Goal: Obtain resource: Download file/media

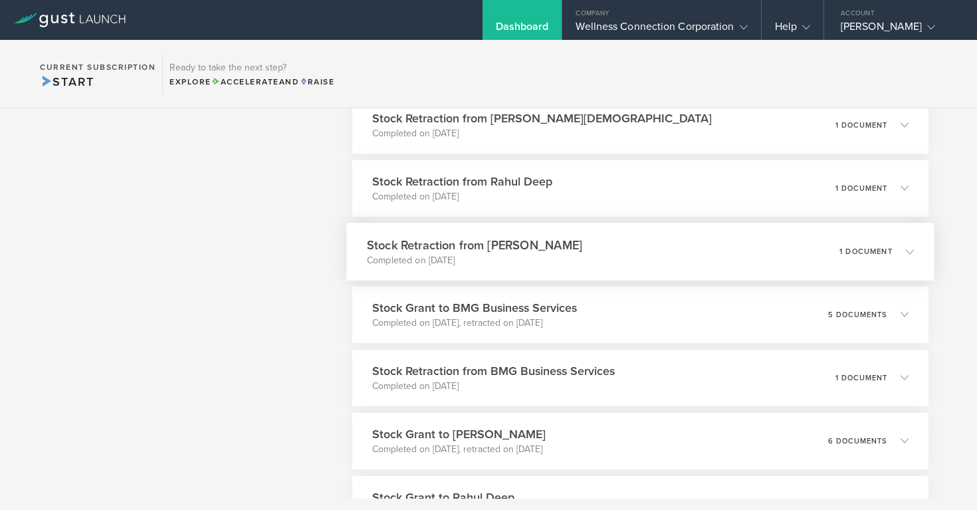
scroll to position [3139, 0]
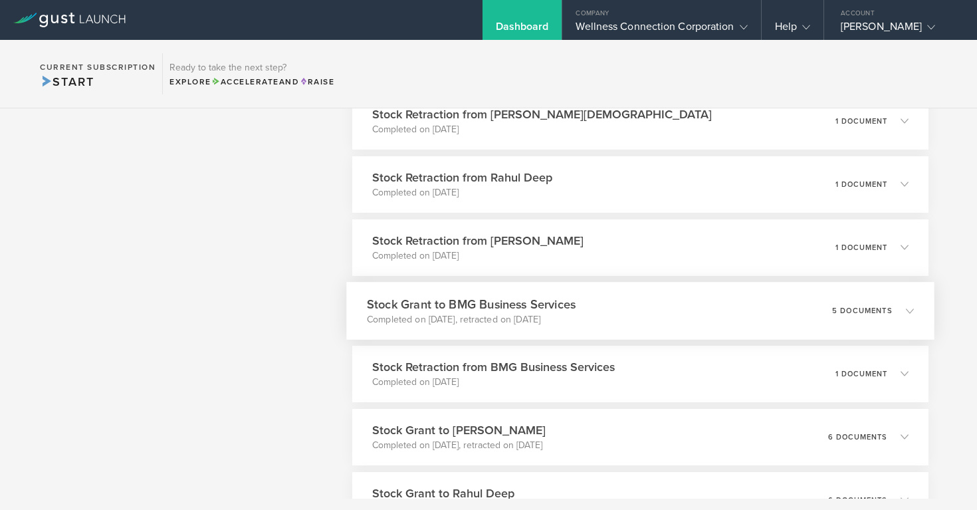
click at [522, 304] on h3 "Stock Grant to BMG Business Services" at bounding box center [471, 304] width 209 height 18
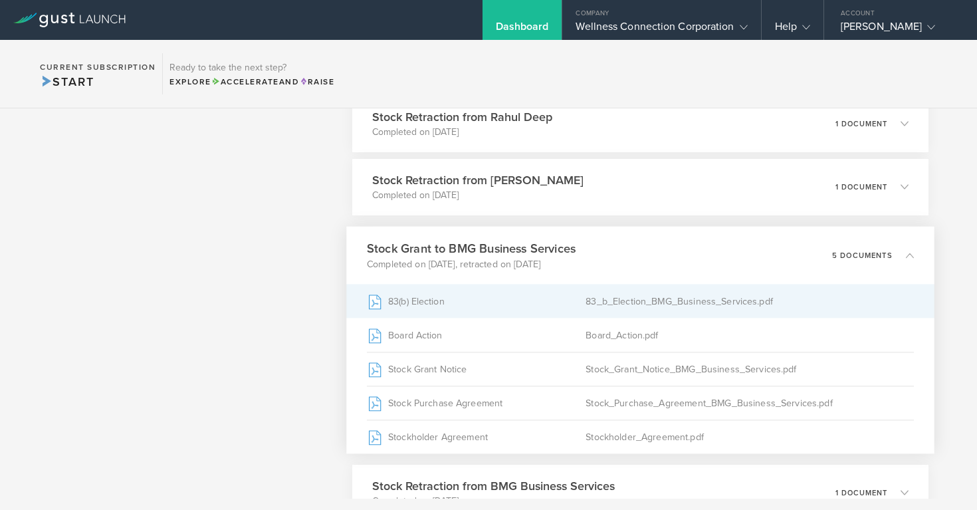
scroll to position [3205, 0]
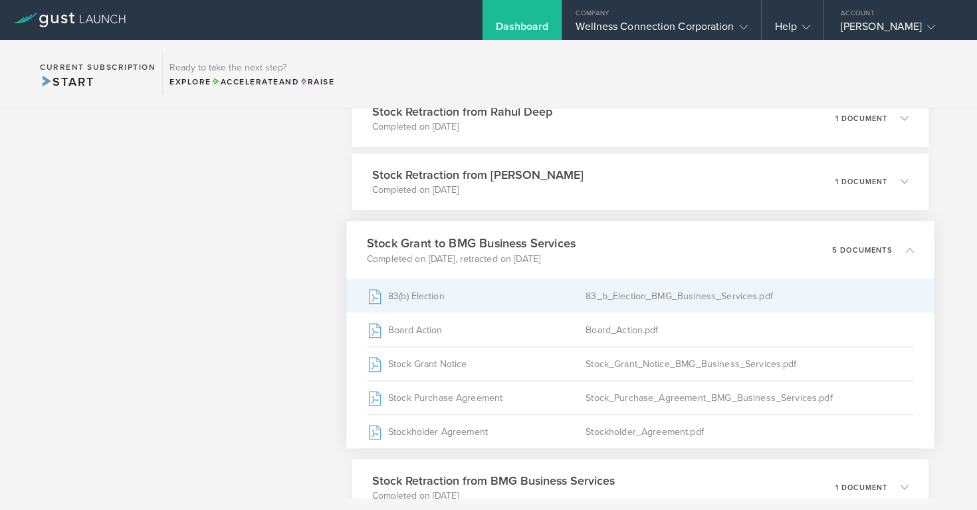
click at [596, 289] on div "83_b_Election_BMG_Business_Services.pdf" at bounding box center [750, 295] width 328 height 33
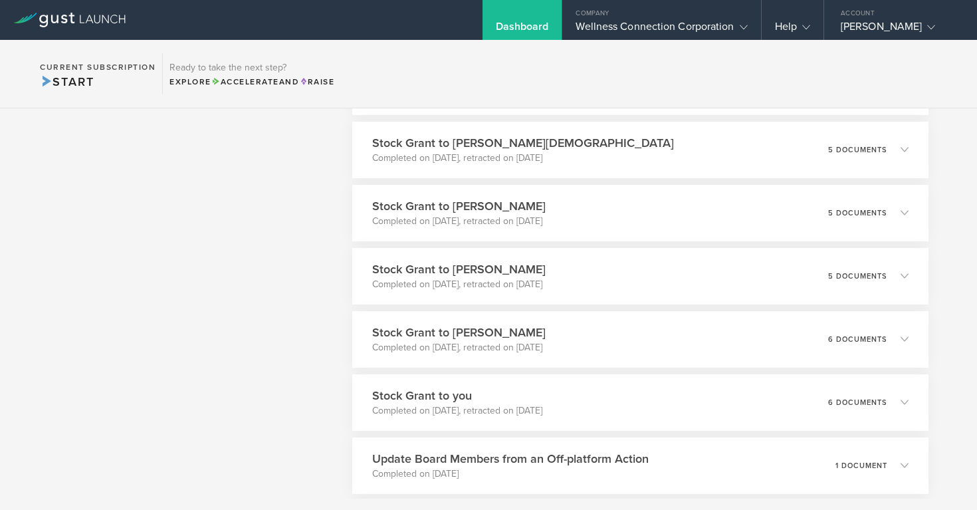
scroll to position [4301, 0]
click at [477, 268] on h3 "Stock Grant to [PERSON_NAME]" at bounding box center [455, 268] width 177 height 18
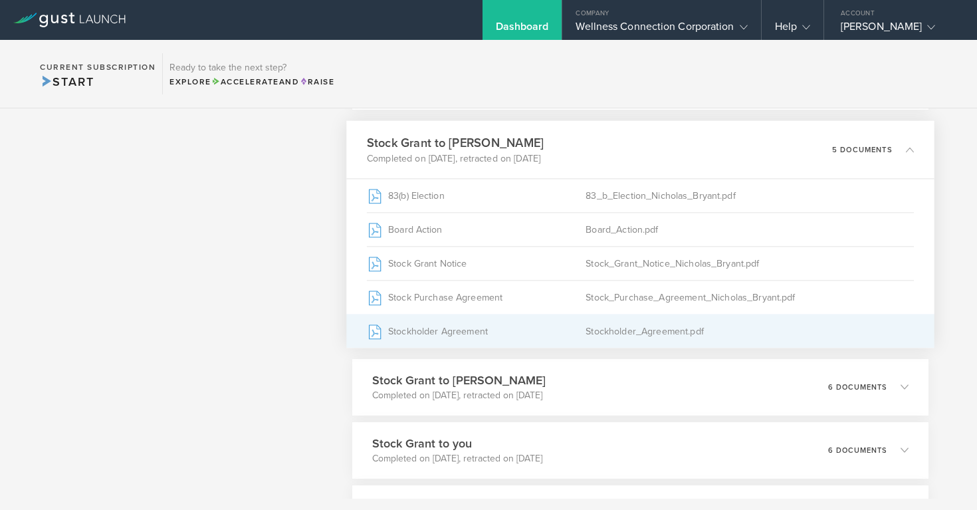
scroll to position [4203, 0]
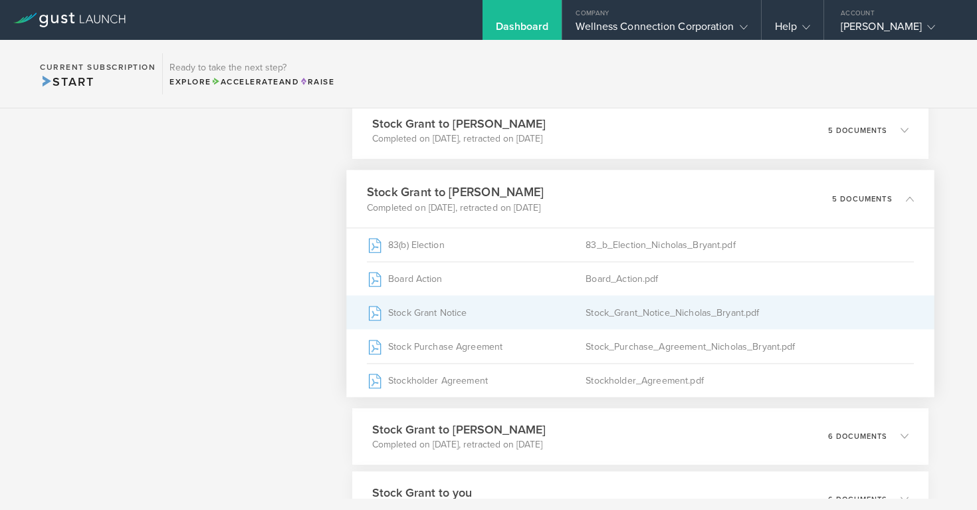
click at [458, 314] on div "Stock Grant Notice" at bounding box center [476, 312] width 219 height 33
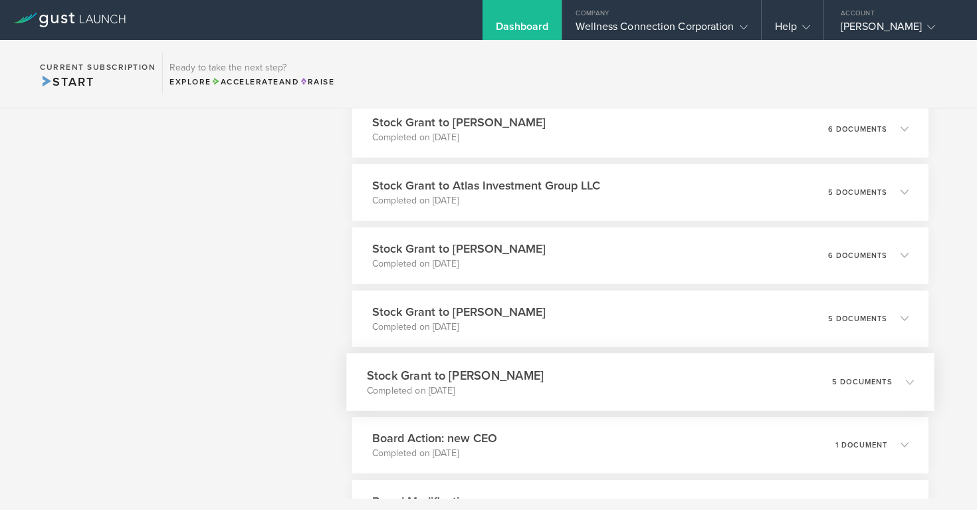
scroll to position [5140, 0]
click at [456, 250] on h3 "Stock Grant to [PERSON_NAME]" at bounding box center [455, 250] width 177 height 18
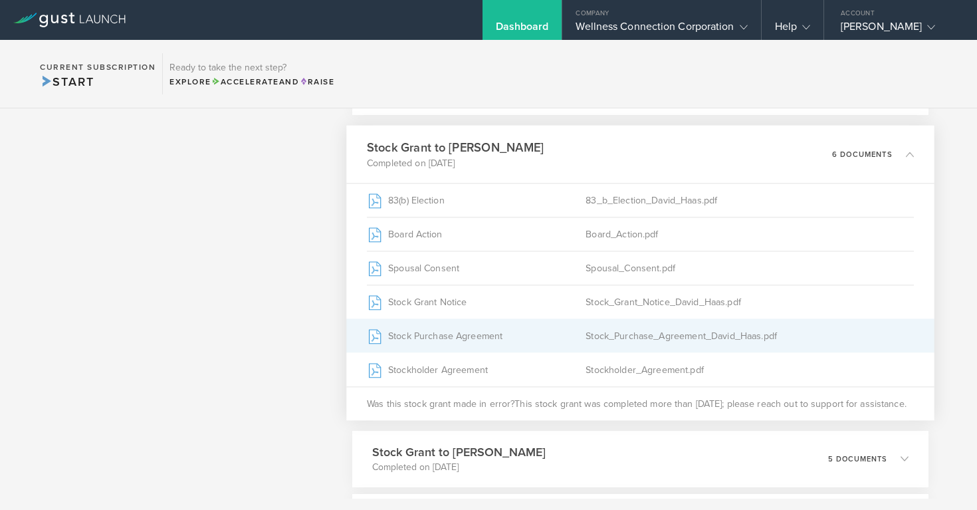
scroll to position [5066, 0]
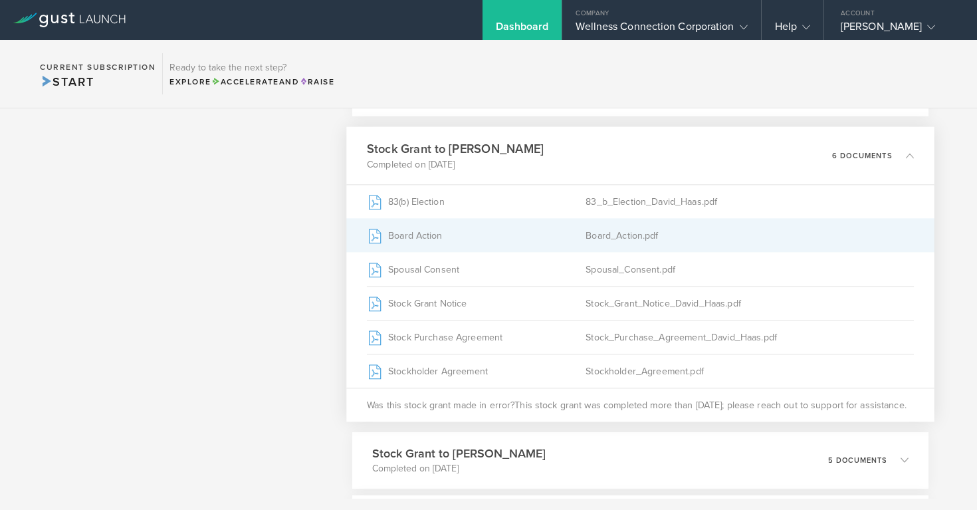
click at [432, 231] on div "Board Action" at bounding box center [476, 235] width 219 height 33
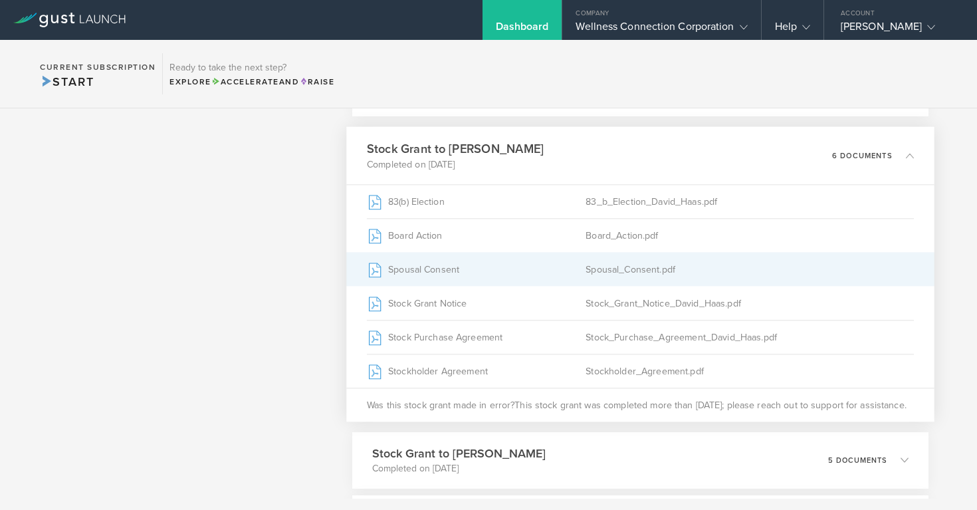
click at [623, 271] on div "Spousal_Consent.pdf" at bounding box center [750, 269] width 328 height 33
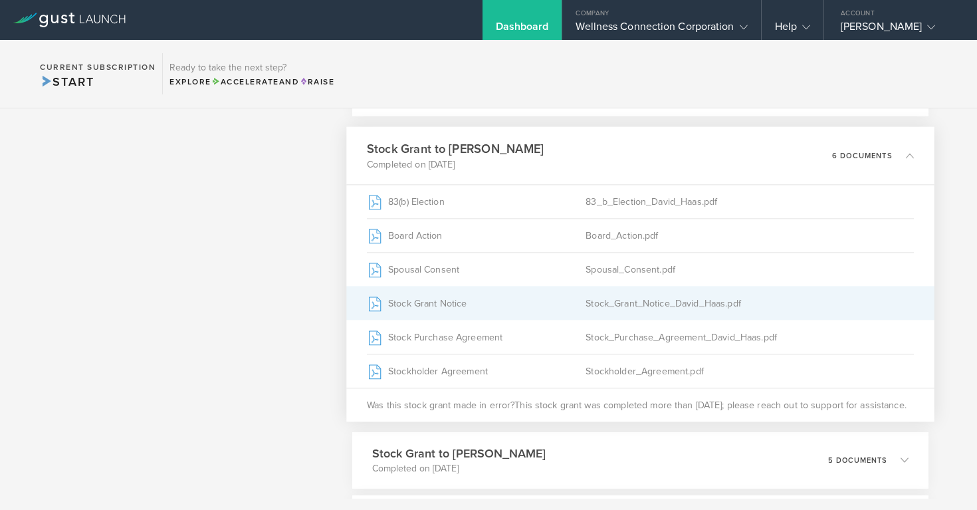
click at [644, 306] on div "Stock_Grant_Notice_David_Haas.pdf" at bounding box center [750, 302] width 328 height 33
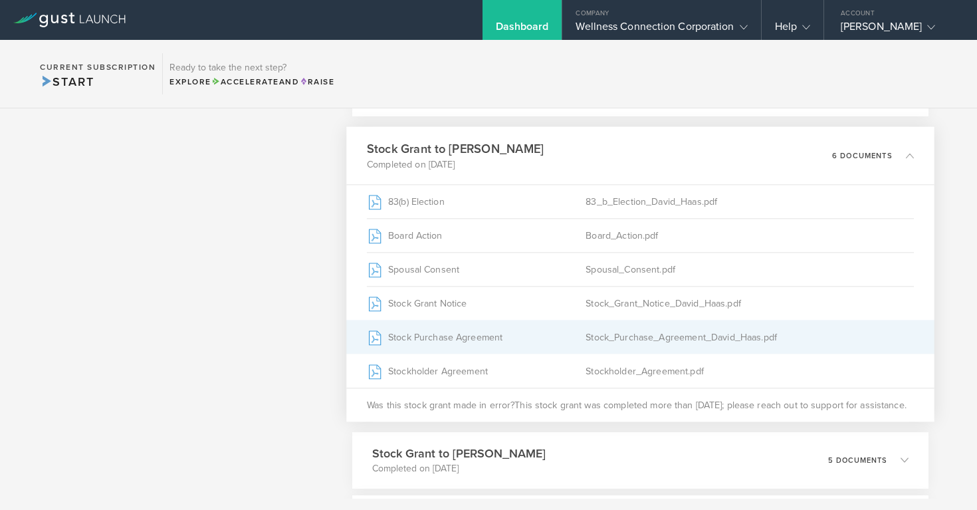
click at [686, 342] on div "Stock_Purchase_Agreement_David_Haas.pdf" at bounding box center [750, 336] width 328 height 33
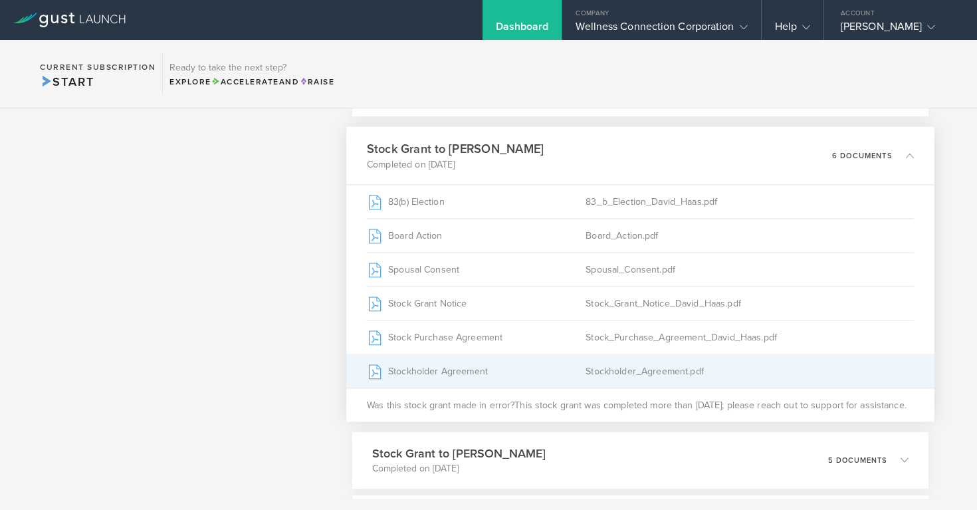
drag, startPoint x: 615, startPoint y: 373, endPoint x: 629, endPoint y: 371, distance: 14.1
click at [616, 373] on div "Stockholder_Agreement.pdf" at bounding box center [750, 370] width 328 height 33
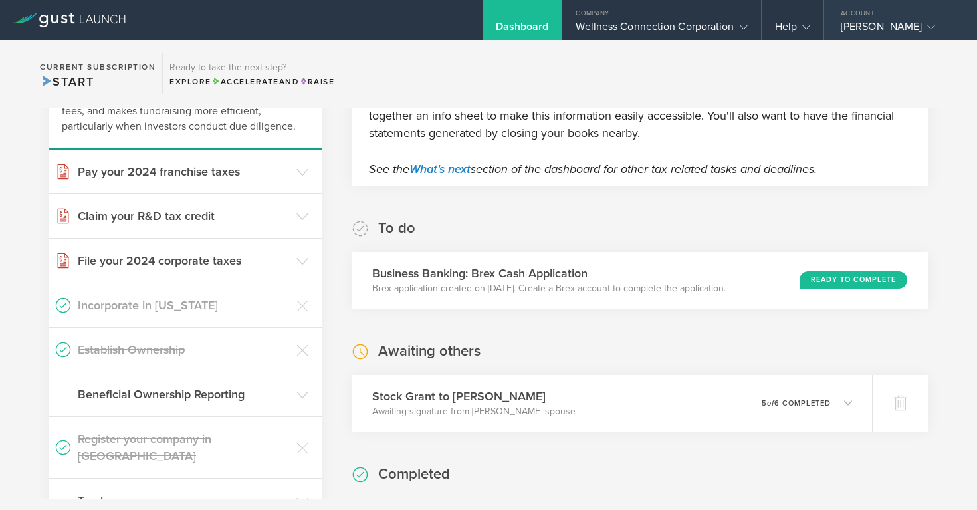
scroll to position [122, 0]
click at [865, 27] on div "[PERSON_NAME]" at bounding box center [897, 30] width 113 height 20
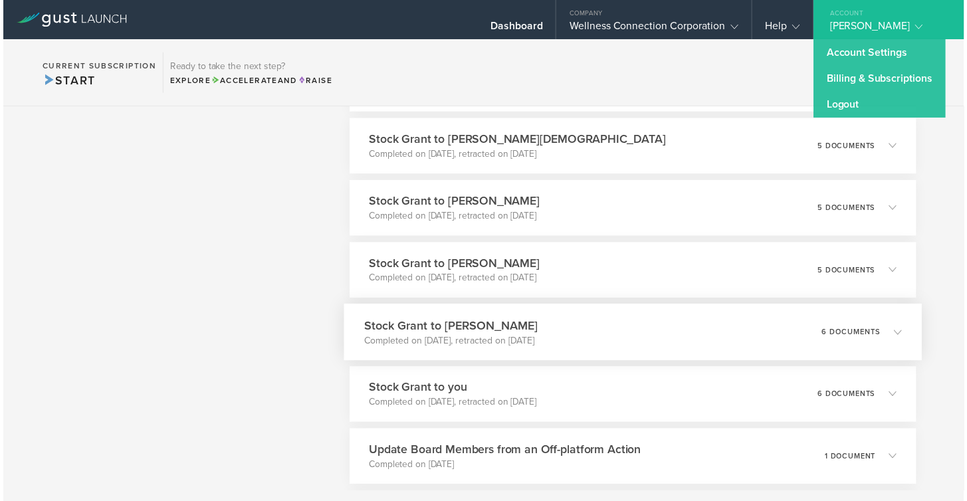
scroll to position [4101, 0]
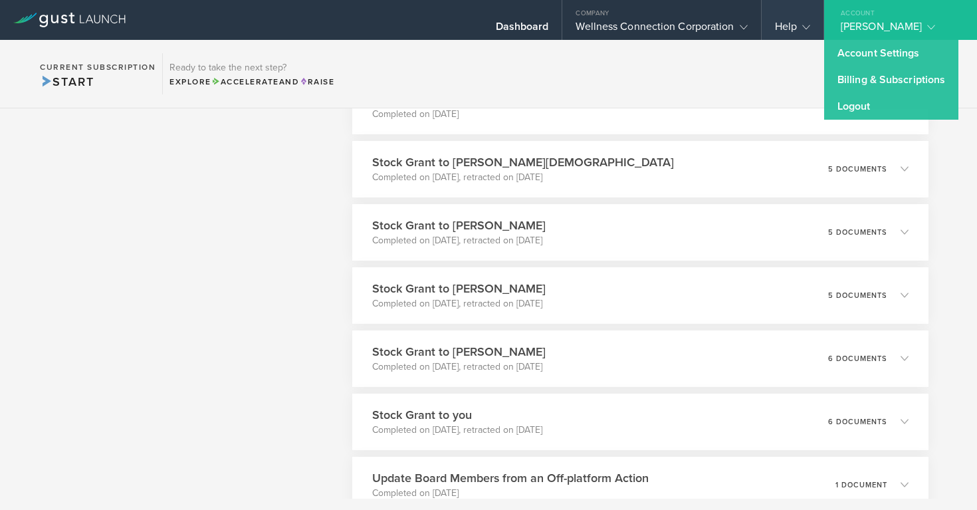
click at [798, 26] on gust-icon at bounding box center [803, 26] width 13 height 13
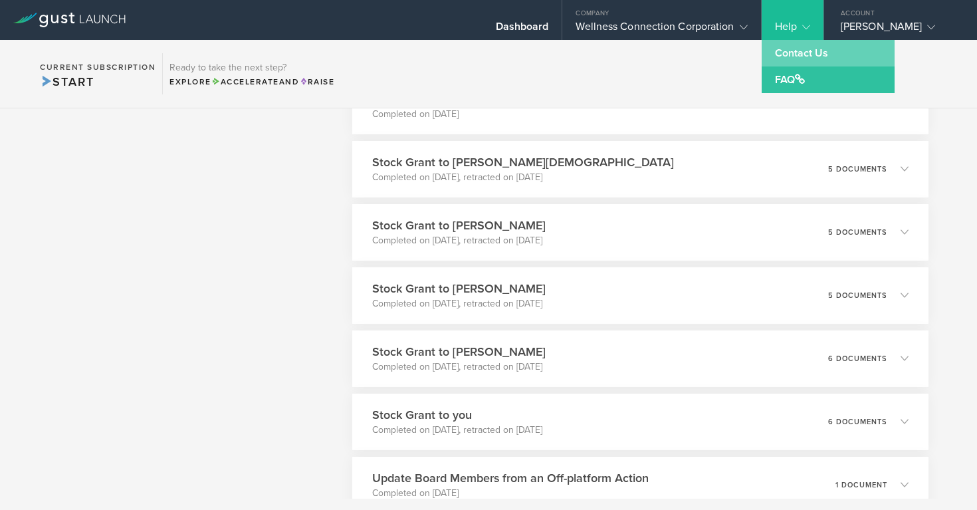
click at [785, 49] on link "Contact Us" at bounding box center [828, 53] width 133 height 27
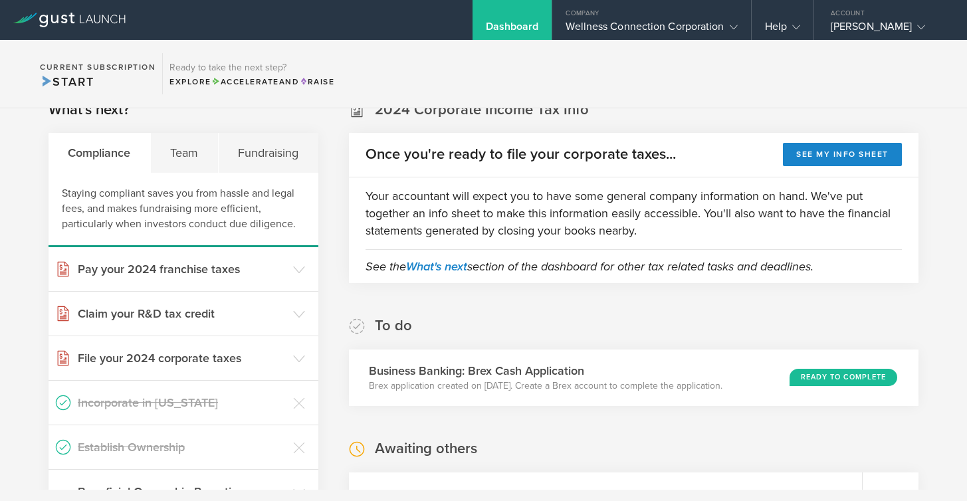
scroll to position [21, 0]
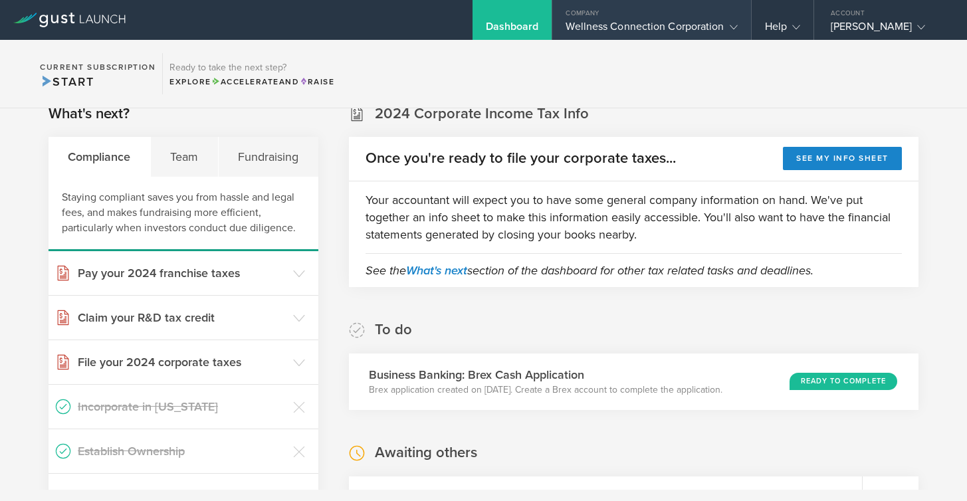
click at [639, 28] on div "Wellness Connection Corporation" at bounding box center [651, 30] width 171 height 20
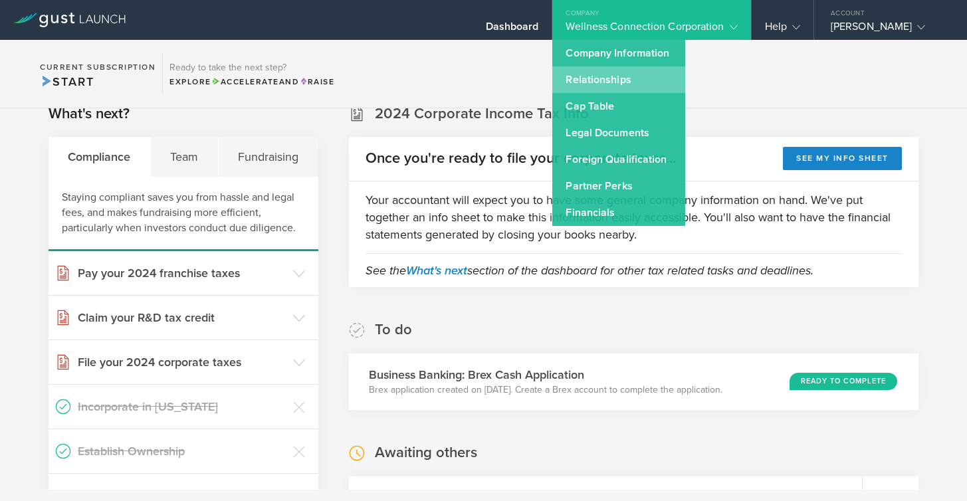
click at [592, 78] on link "Relationships" at bounding box center [618, 79] width 133 height 27
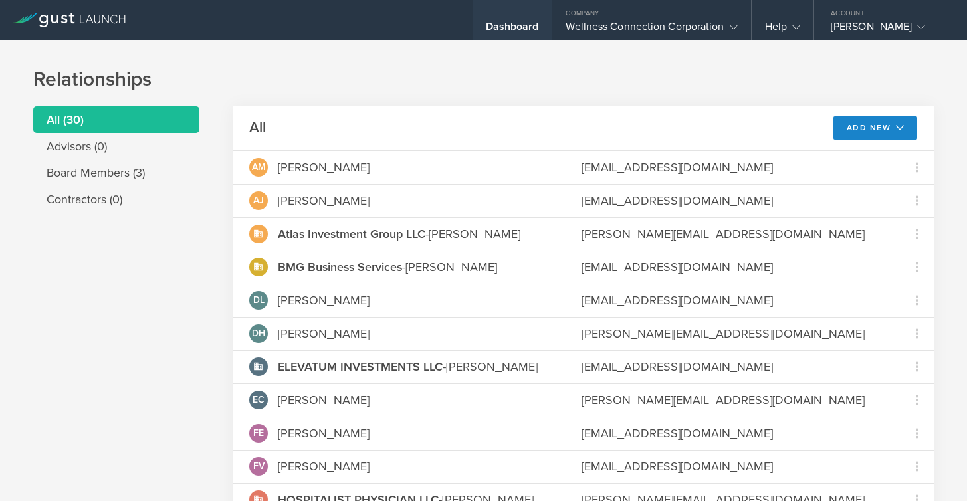
click at [527, 23] on div "Dashboard" at bounding box center [512, 30] width 53 height 20
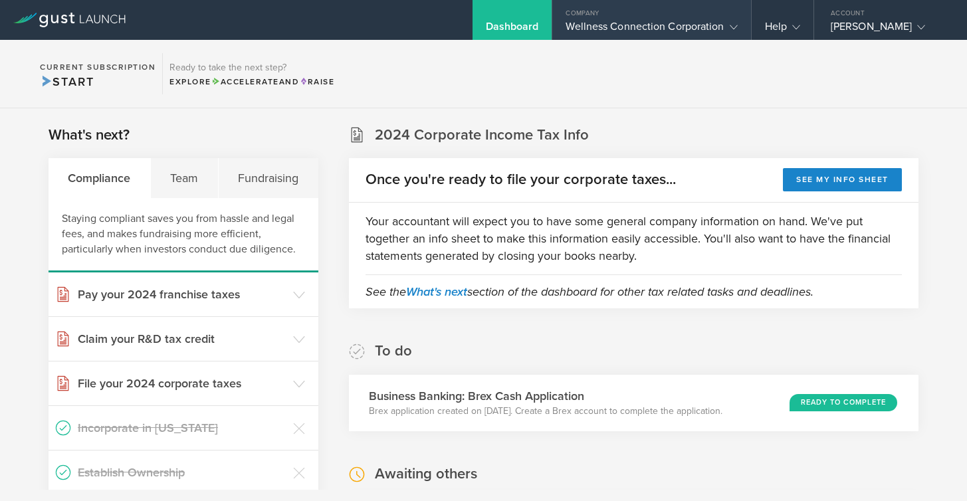
click at [677, 27] on div "Wellness Connection Corporation" at bounding box center [651, 30] width 171 height 20
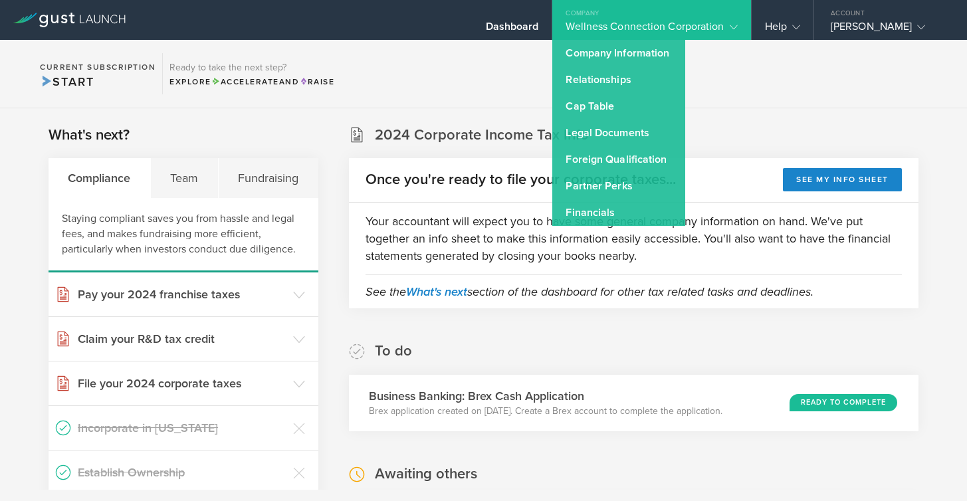
click at [68, 22] on icon at bounding box center [69, 20] width 112 height 15
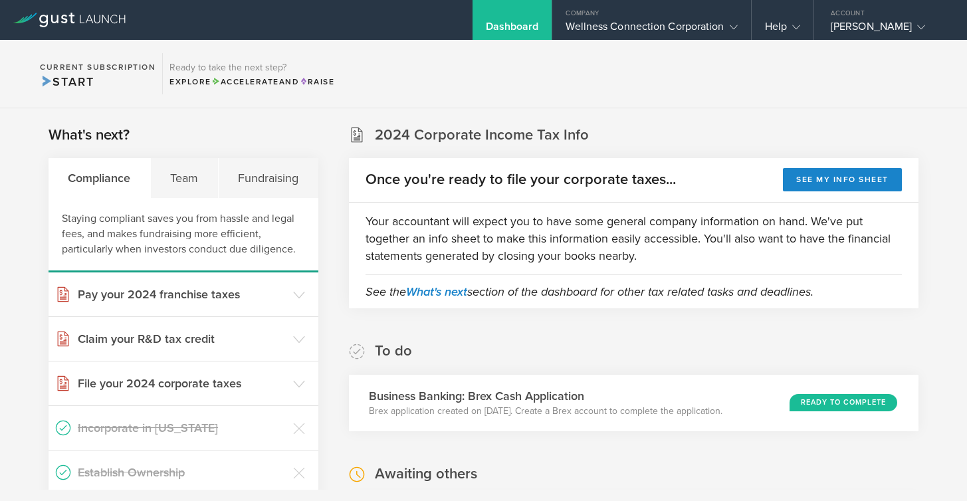
click at [68, 16] on icon at bounding box center [69, 20] width 112 height 15
click at [29, 19] on icon at bounding box center [24, 18] width 23 height 11
click at [113, 21] on icon at bounding box center [69, 20] width 112 height 15
